Goal: Task Accomplishment & Management: Use online tool/utility

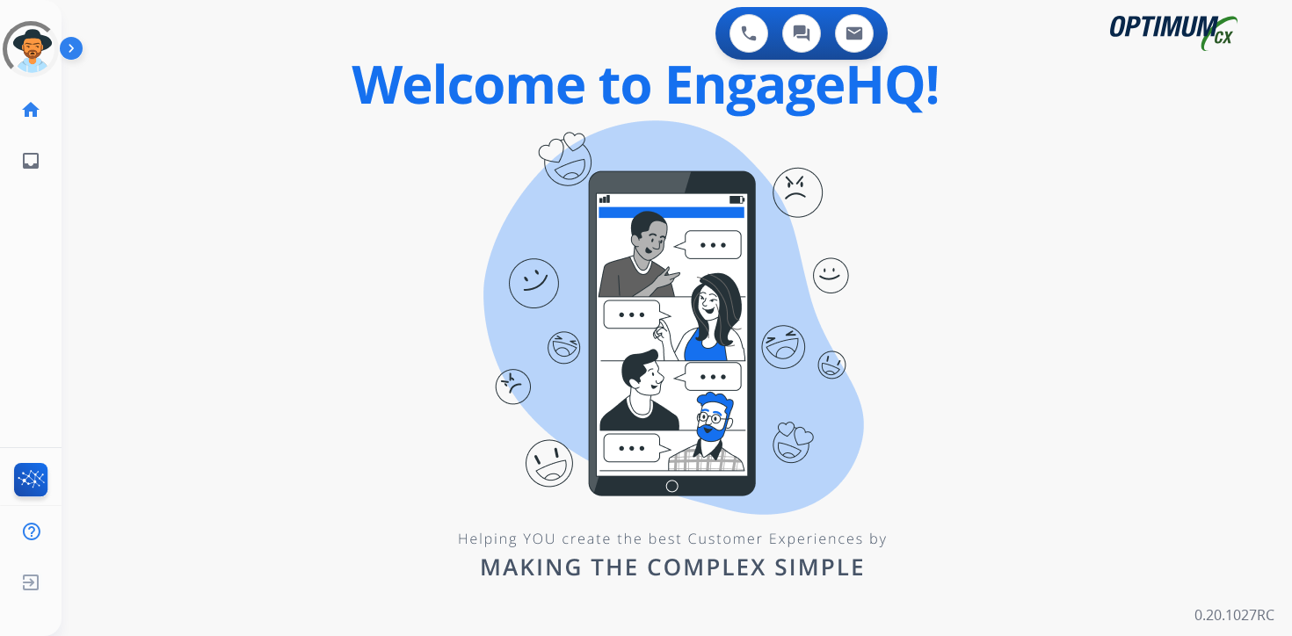
click at [207, 98] on div "swap_horiz Break voice bridge close_fullscreen Connect 3-Way Call merge_type Se…" at bounding box center [656, 105] width 1188 height 84
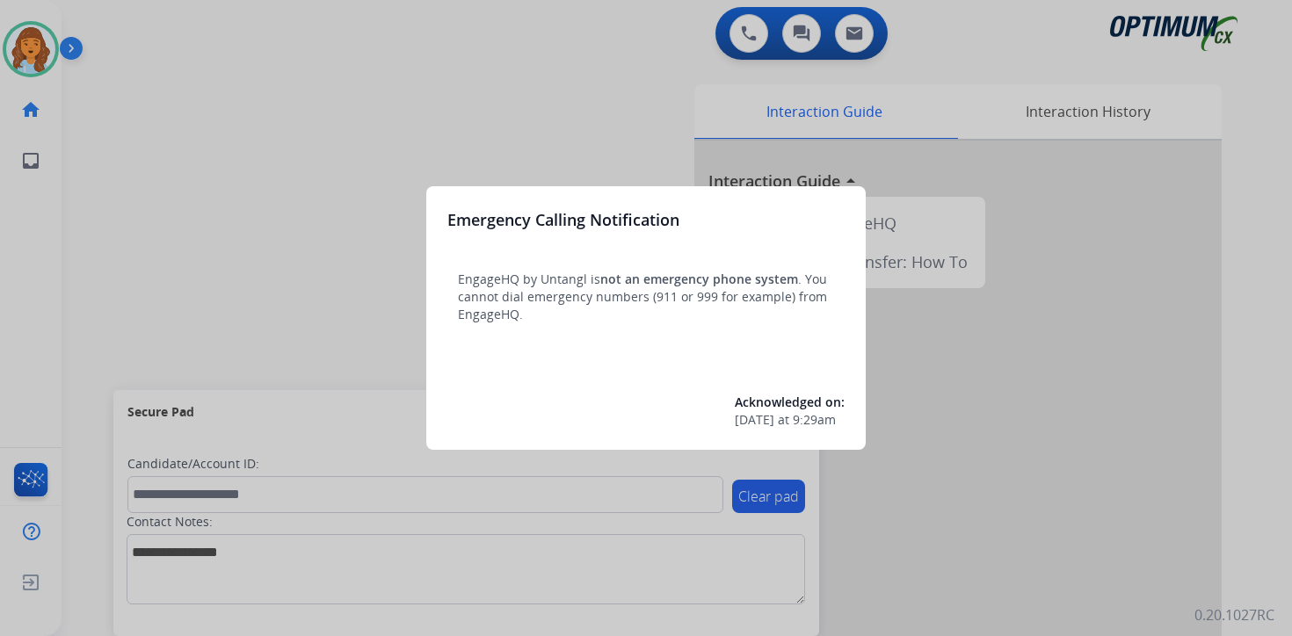
click at [148, 89] on div at bounding box center [646, 318] width 1292 height 636
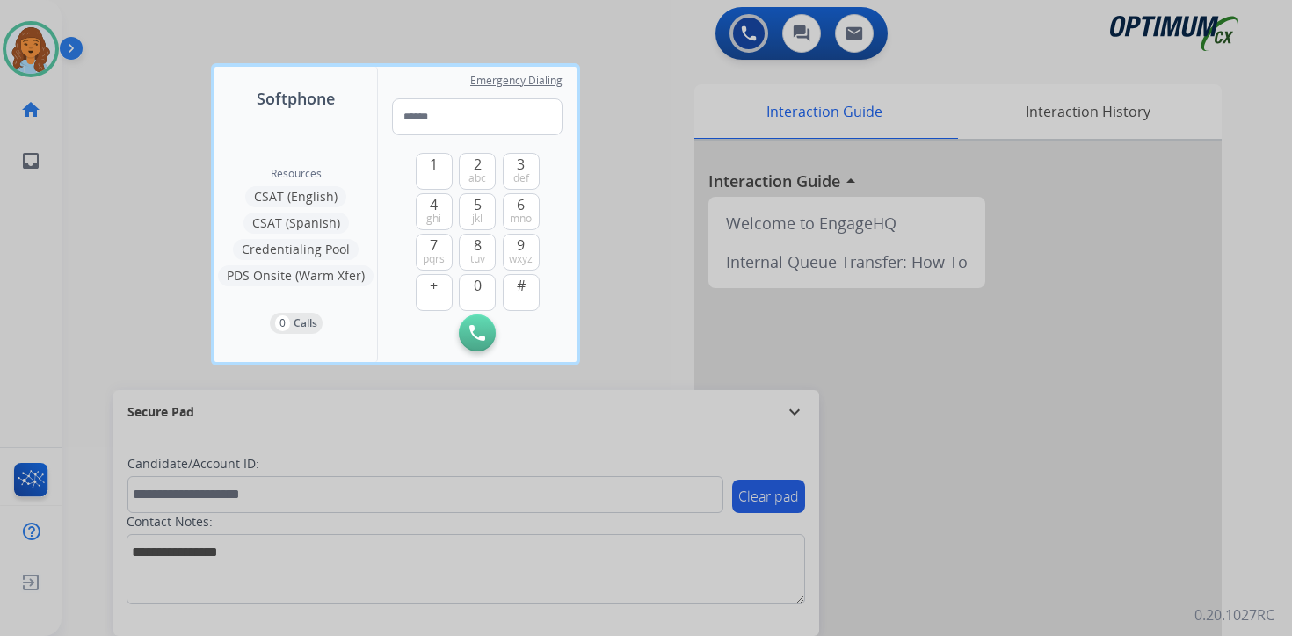
click at [77, 48] on div at bounding box center [646, 318] width 1292 height 636
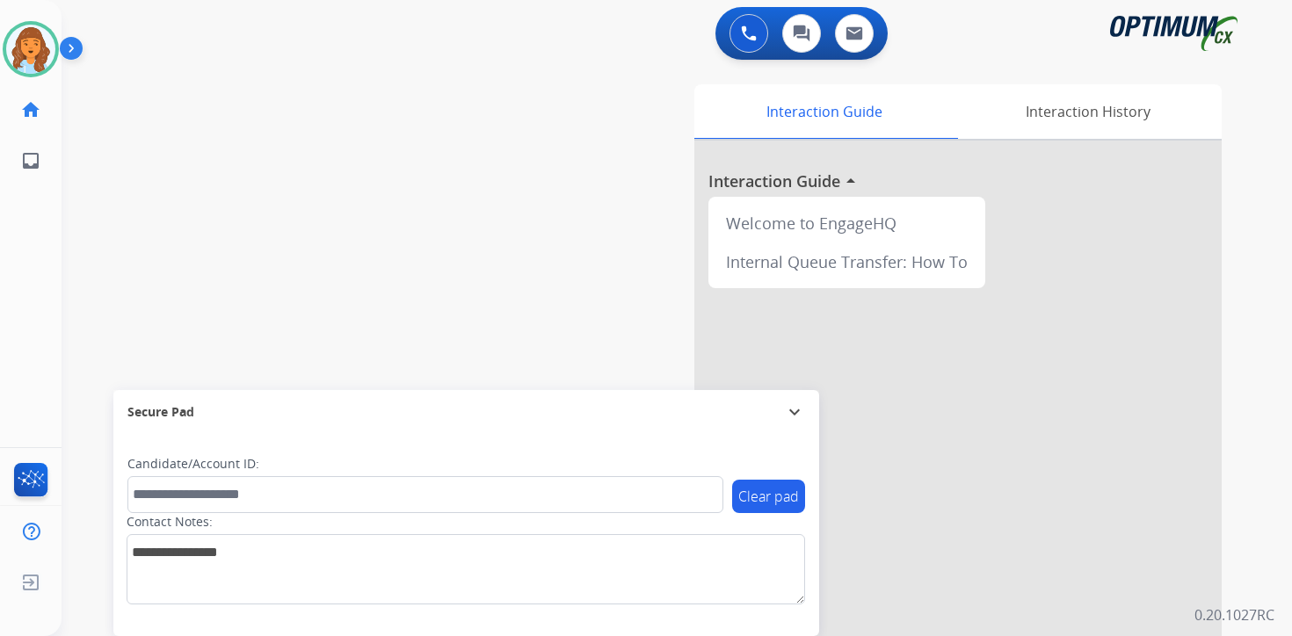
click at [69, 40] on img at bounding box center [75, 51] width 30 height 33
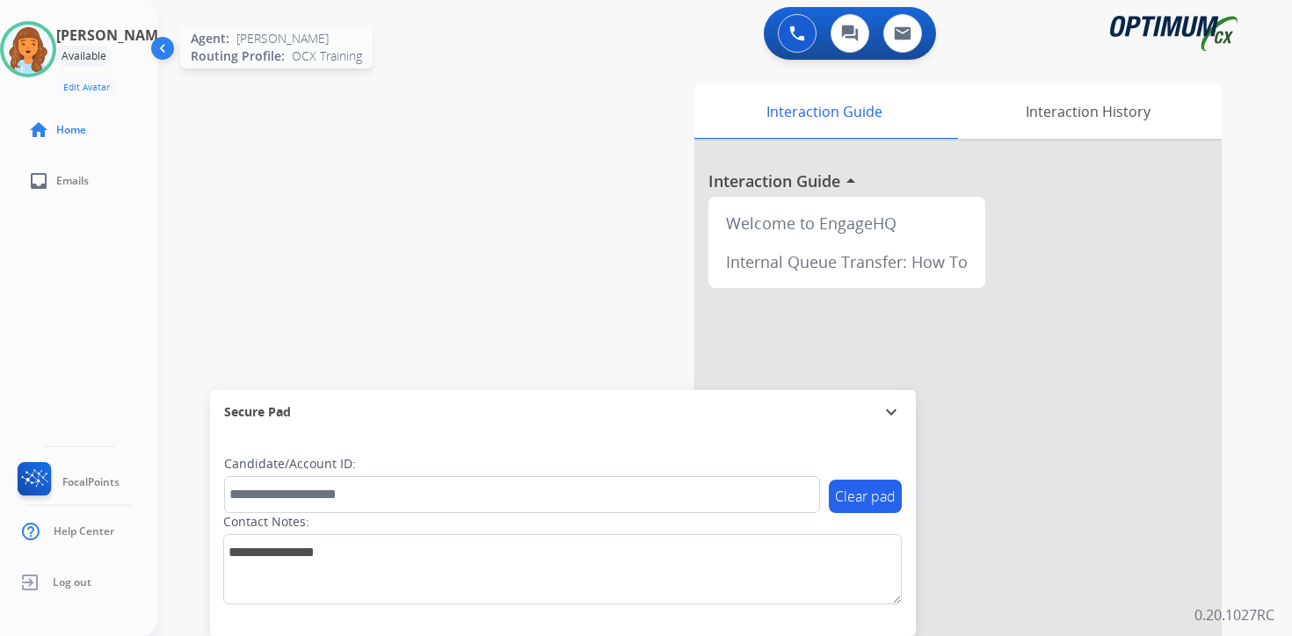
click at [46, 47] on img at bounding box center [28, 49] width 49 height 49
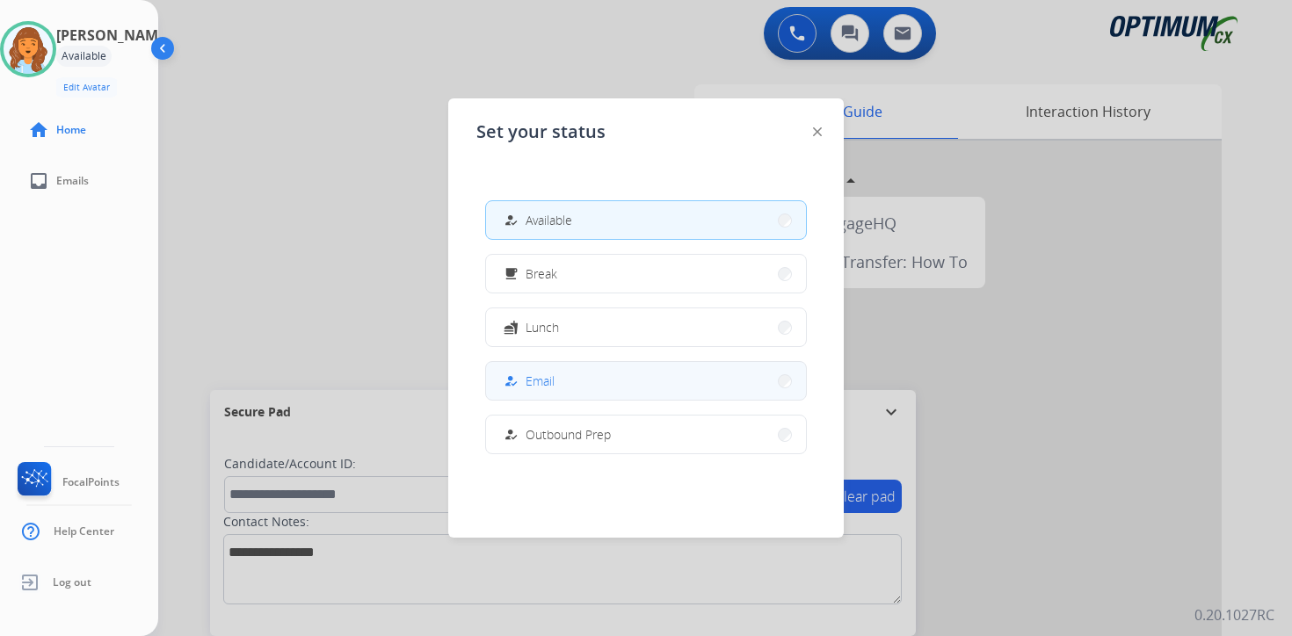
click at [537, 380] on span "Email" at bounding box center [540, 381] width 29 height 18
